Goal: Check status: Check status

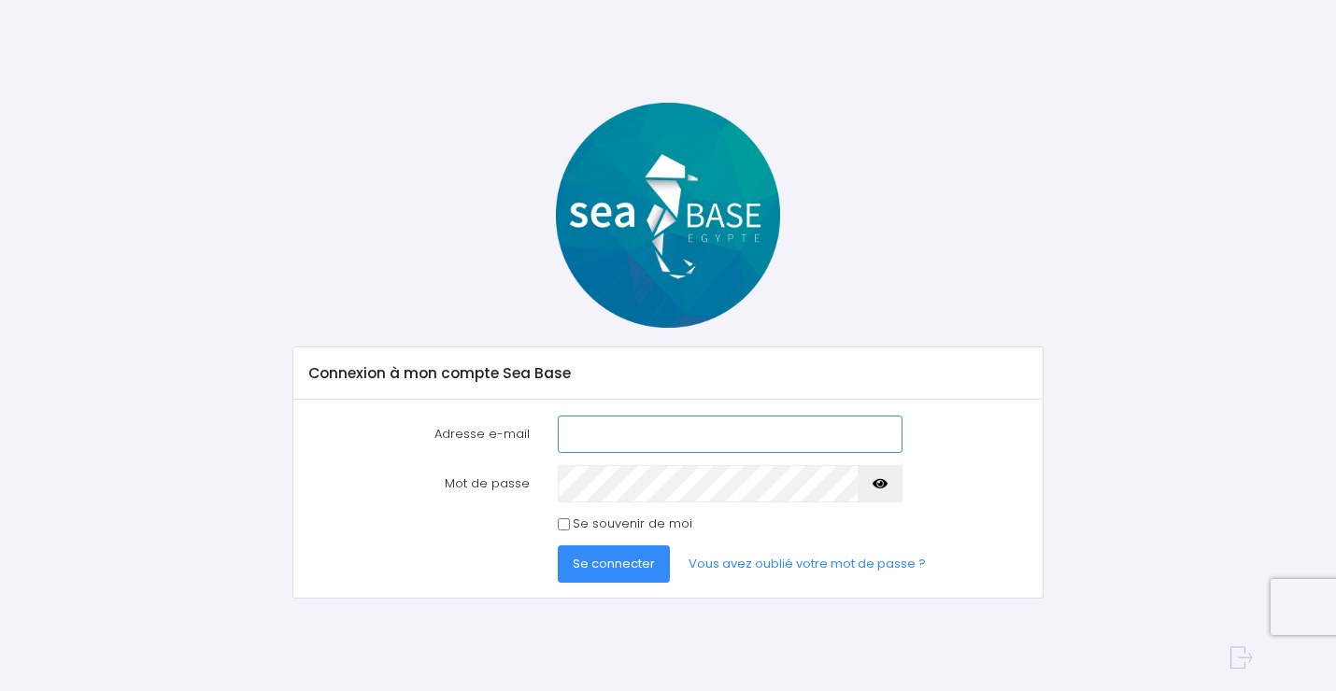
type input "[EMAIL_ADDRESS][DOMAIN_NAME]"
click at [596, 558] on span "Se connecter" at bounding box center [614, 564] width 82 height 18
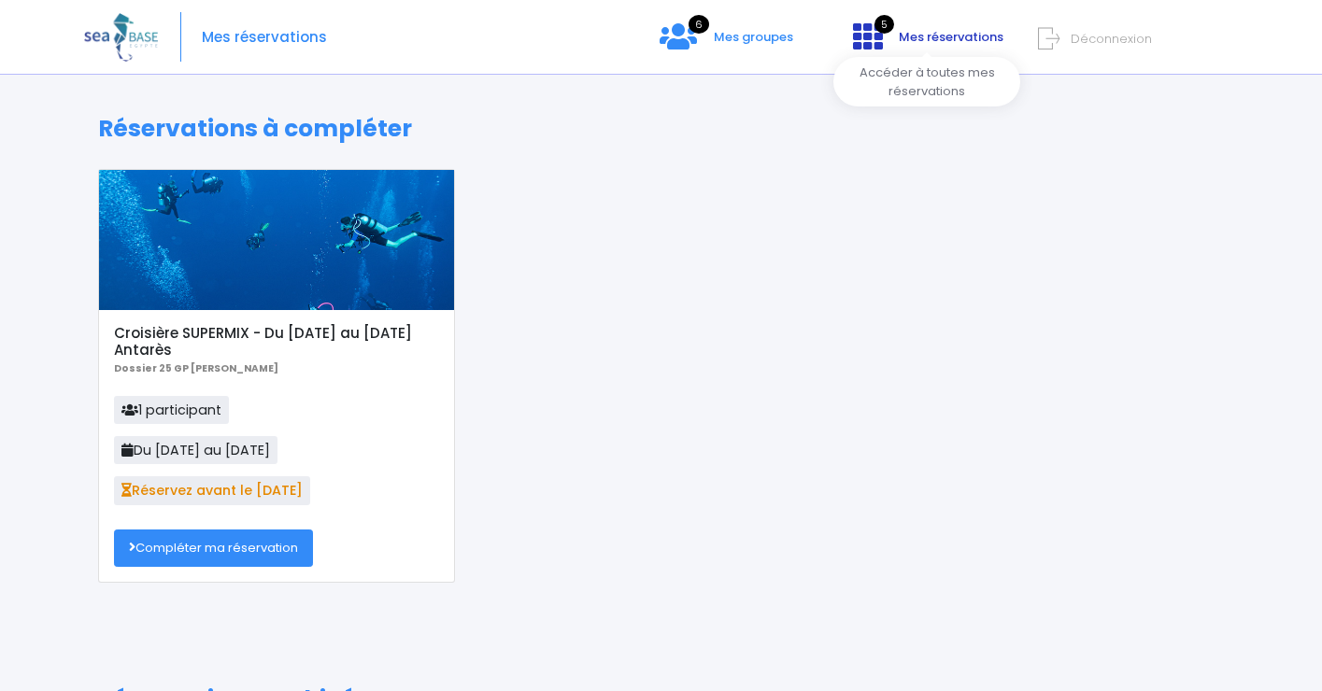
click at [903, 35] on span "Mes réservations" at bounding box center [951, 37] width 105 height 18
click at [732, 34] on span "Mes groupes" at bounding box center [753, 37] width 79 height 18
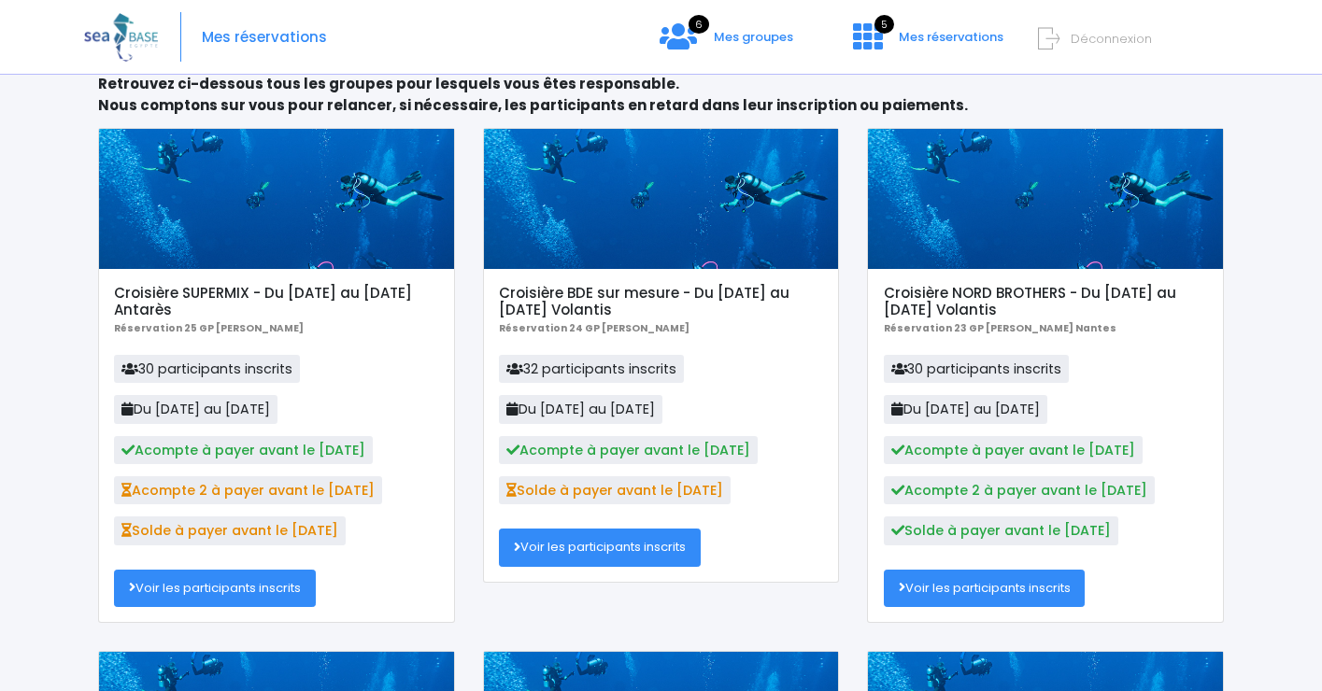
scroll to position [103, 0]
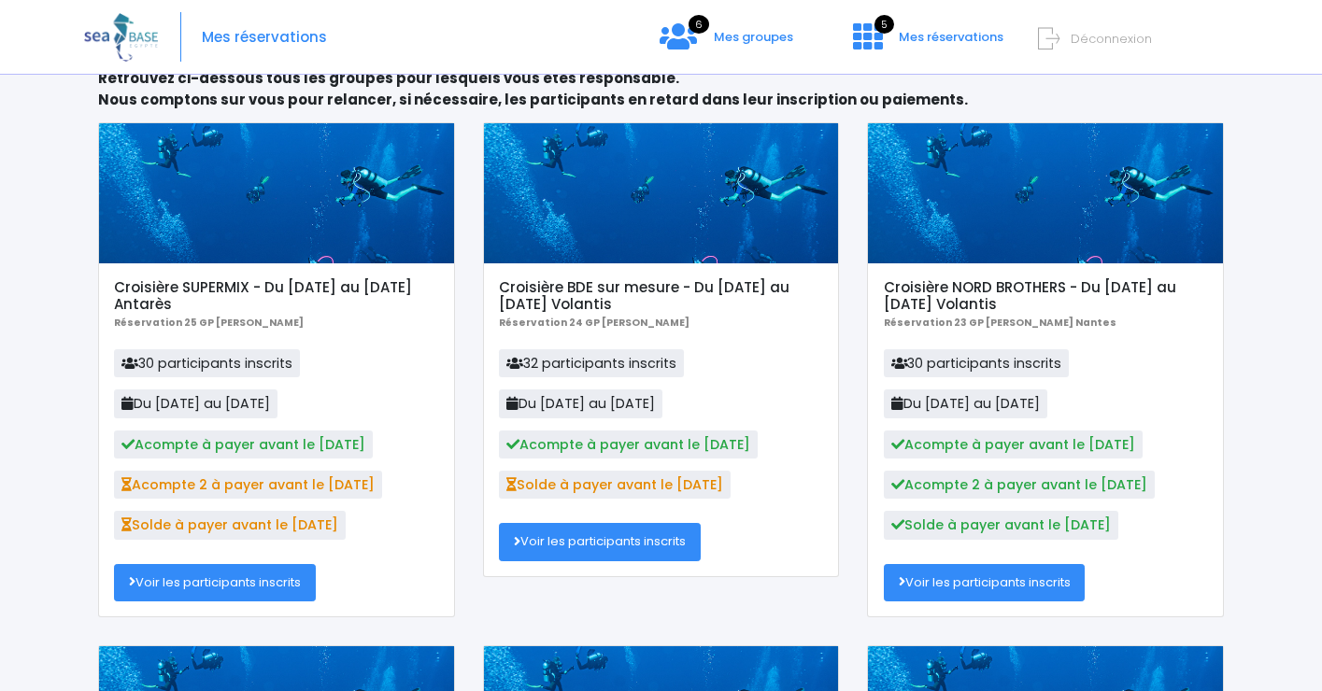
click at [219, 578] on link "Voir les participants inscrits" at bounding box center [215, 582] width 202 height 37
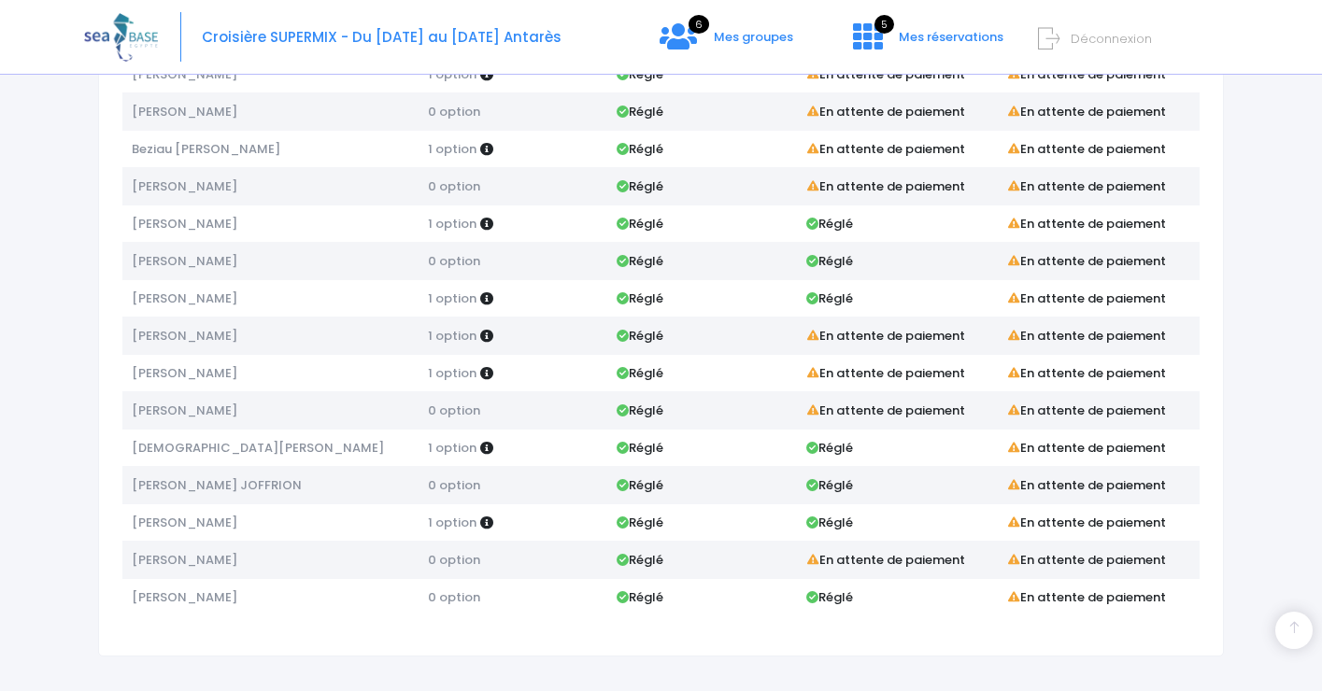
scroll to position [775, 0]
